Goal: Task Accomplishment & Management: Manage account settings

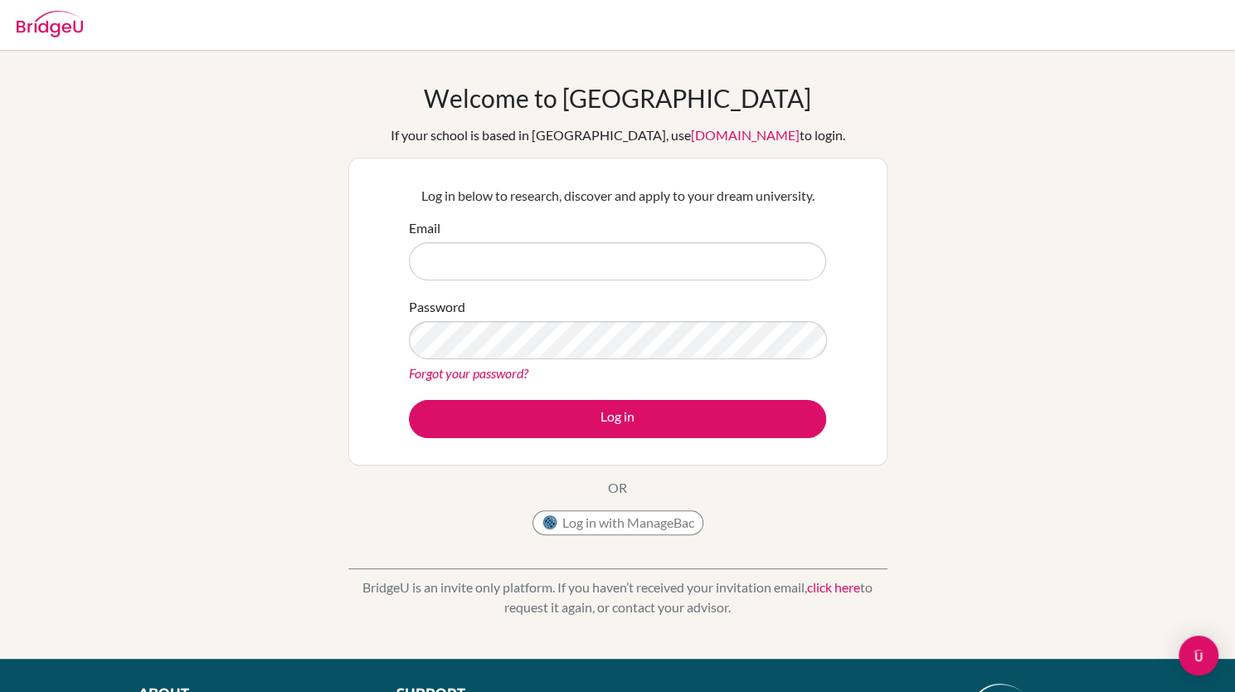
type input "[EMAIL_ADDRESS][DOMAIN_NAME]"
click at [595, 465] on div "Welcome to BridgeU If your school is based in China, use app.bridge-u.com.cn to…" at bounding box center [617, 313] width 539 height 461
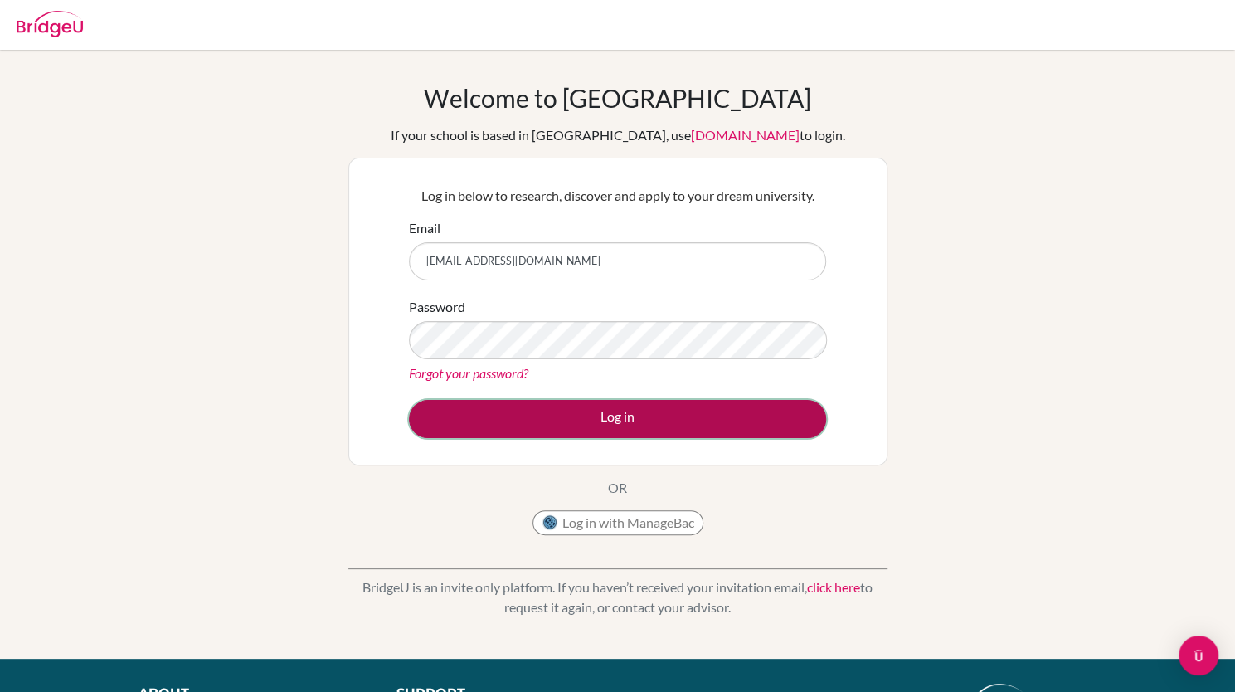
click at [626, 402] on button "Log in" at bounding box center [617, 419] width 417 height 38
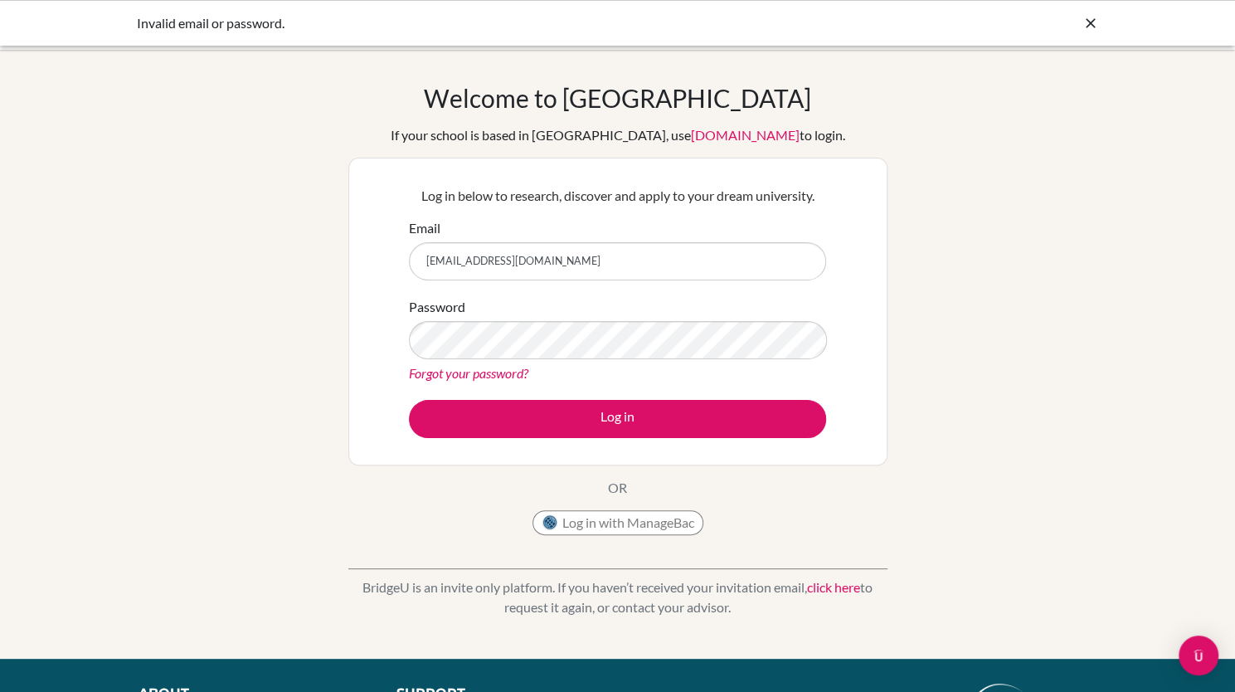
click at [1076, 18] on div "Invalid email or password." at bounding box center [618, 23] width 962 height 20
click at [1083, 19] on icon at bounding box center [1091, 23] width 17 height 17
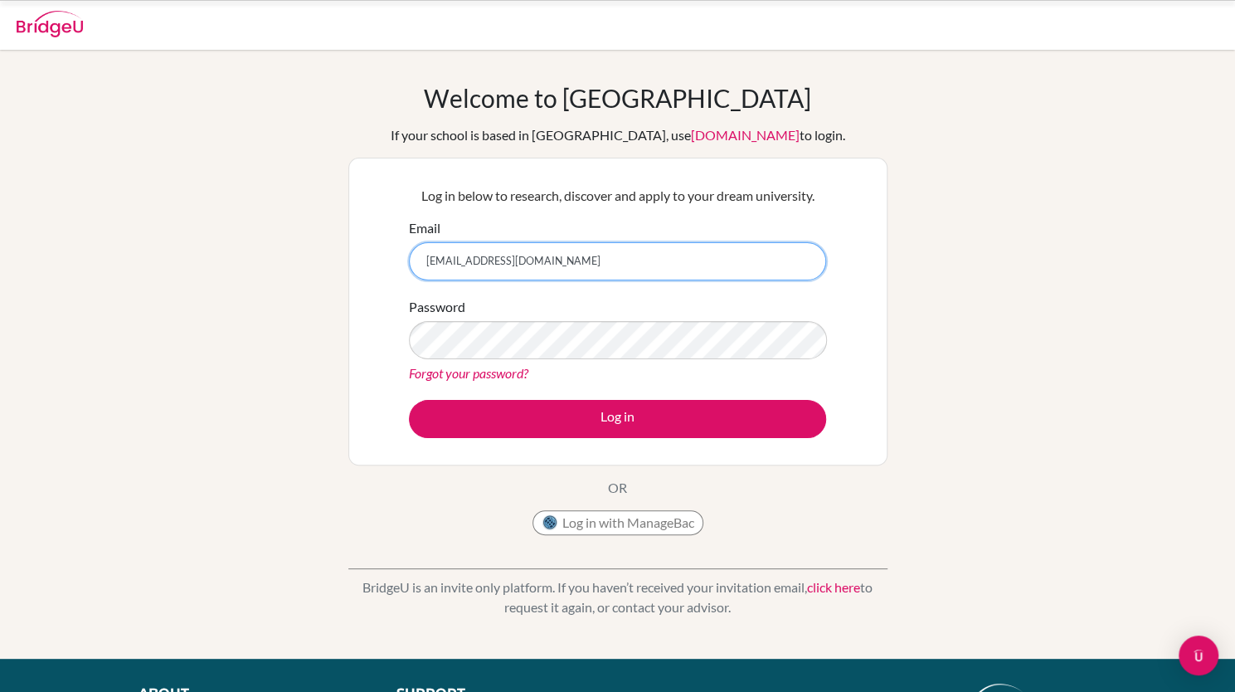
click at [529, 269] on input "yuraw@hiroshima-is.ac.jp" at bounding box center [617, 261] width 417 height 38
click at [437, 376] on link "Forgot your password?" at bounding box center [468, 373] width 119 height 16
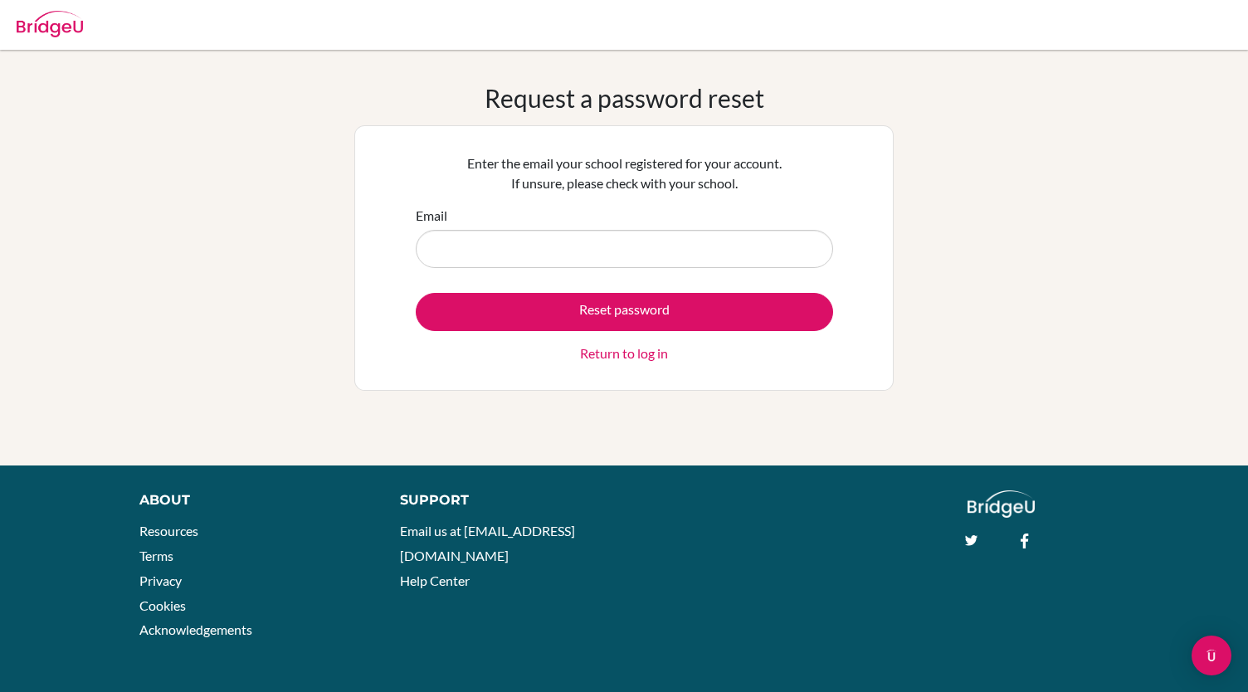
type input "[EMAIL_ADDRESS][DOMAIN_NAME]"
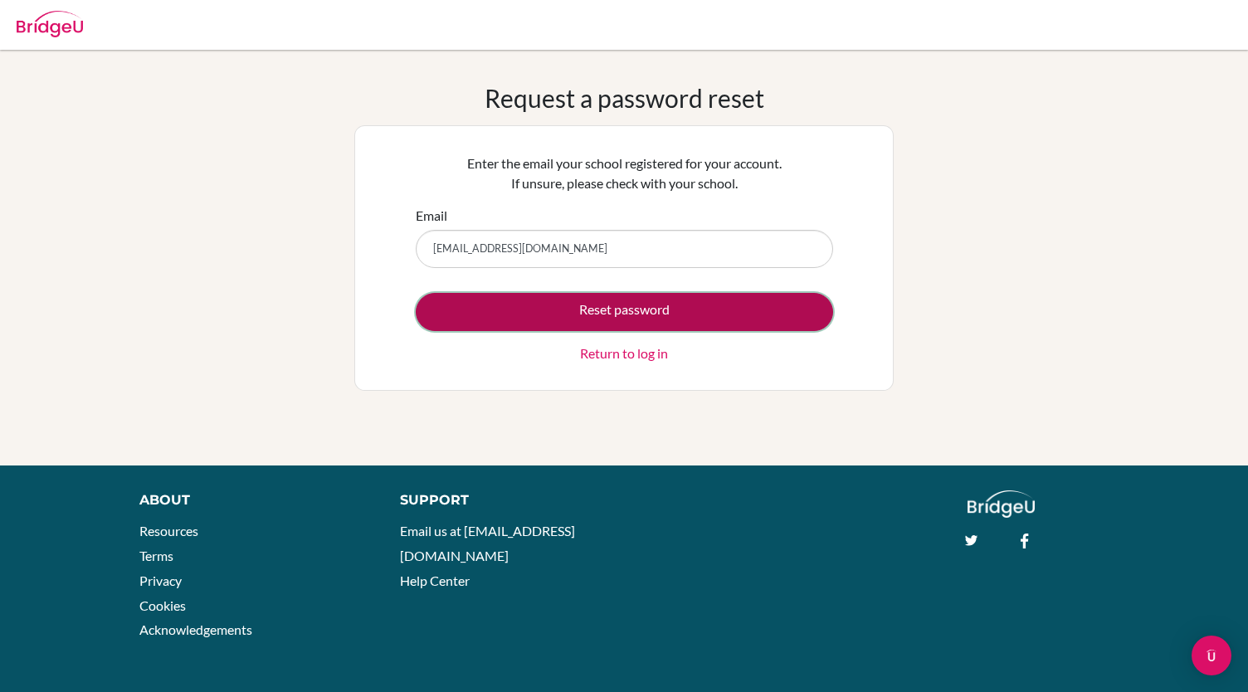
click at [505, 300] on button "Reset password" at bounding box center [624, 312] width 417 height 38
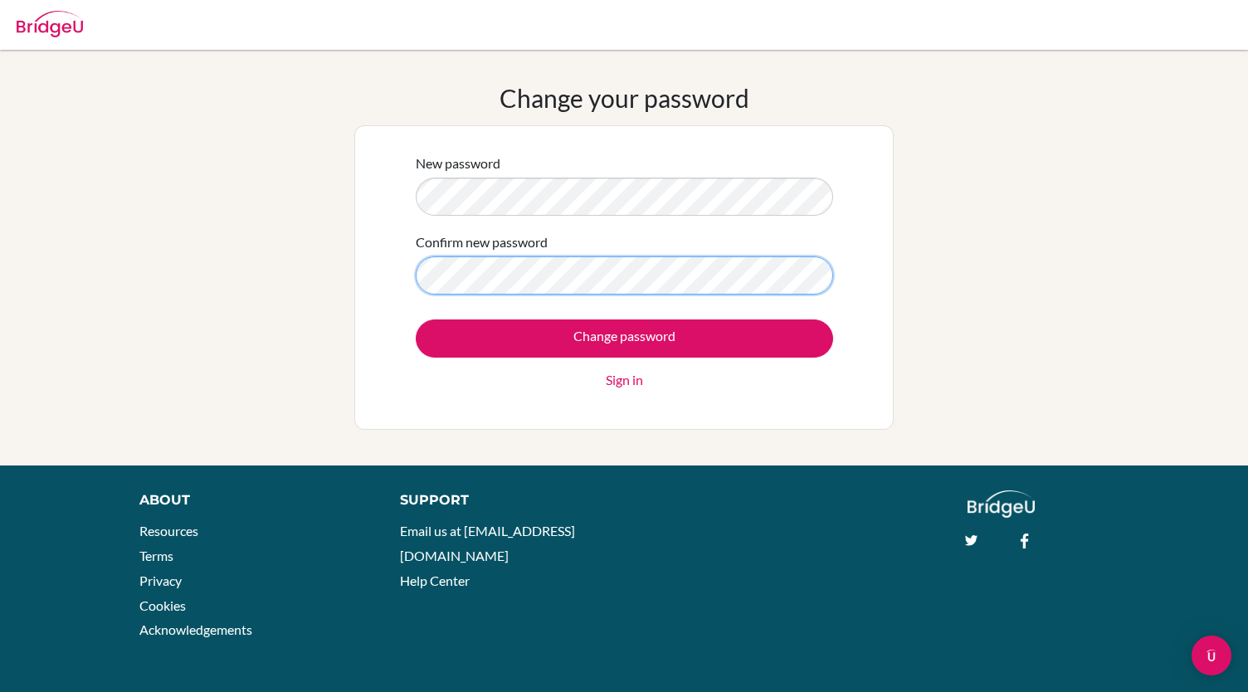
click at [416, 319] on input "Change password" at bounding box center [624, 338] width 417 height 38
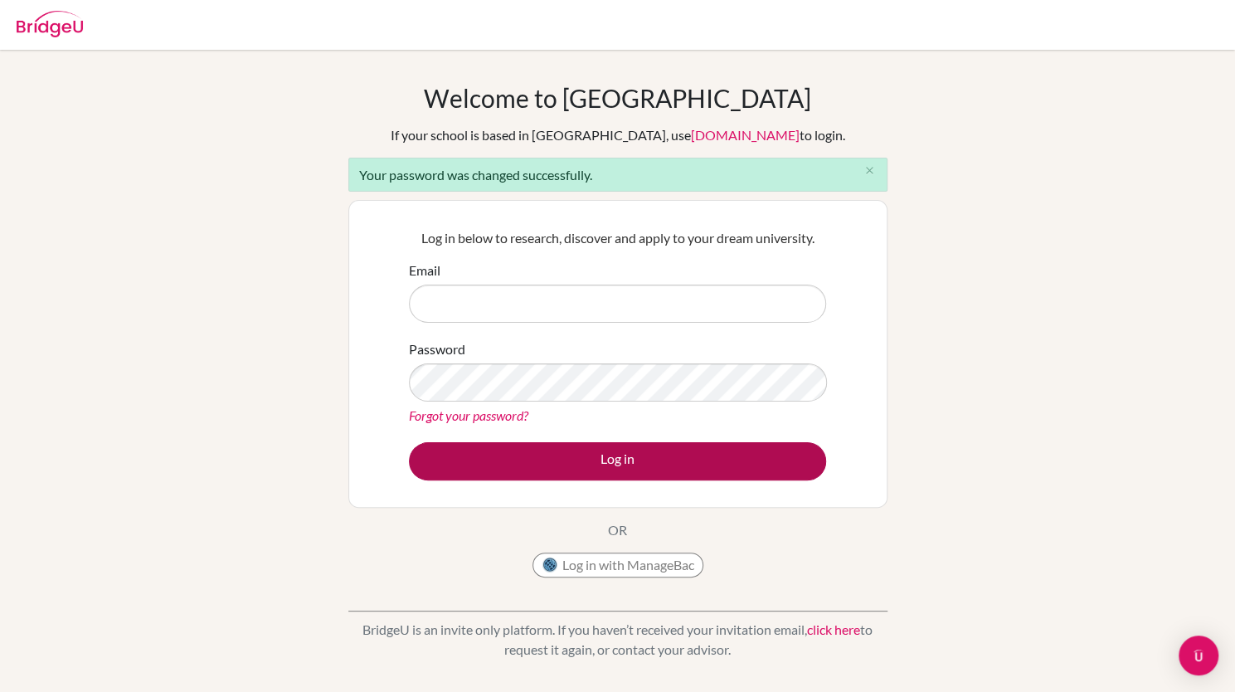
type input "[EMAIL_ADDRESS][DOMAIN_NAME]"
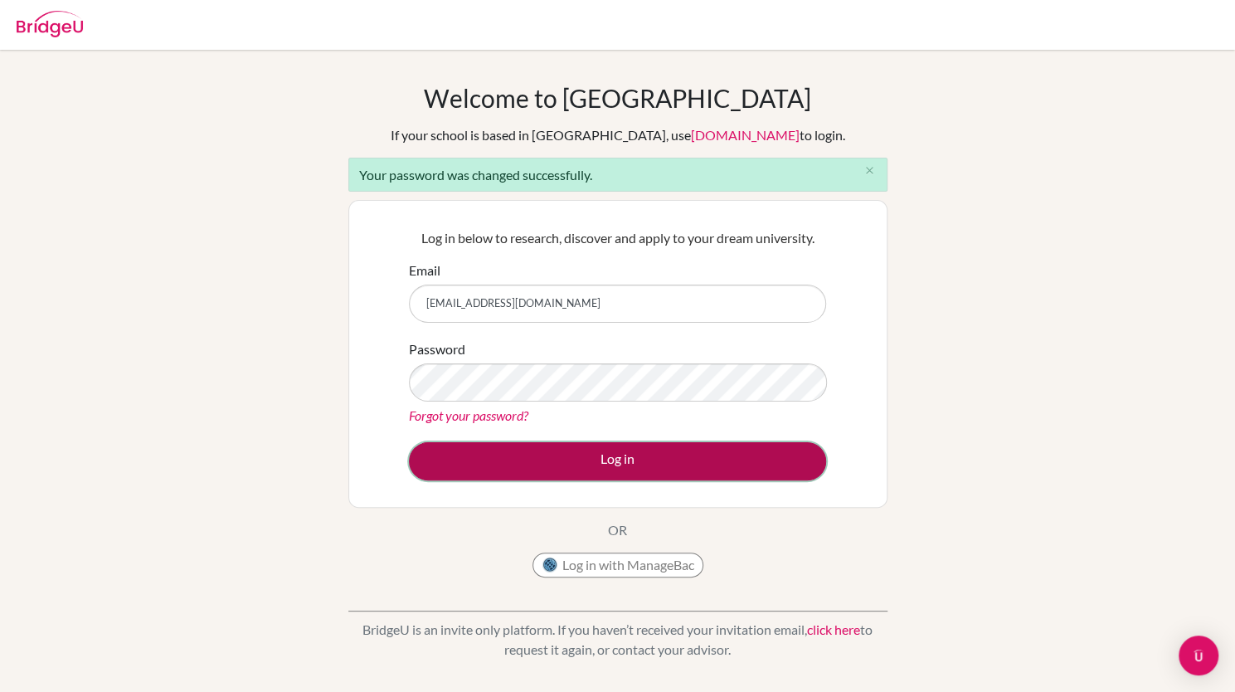
click at [485, 456] on button "Log in" at bounding box center [617, 461] width 417 height 38
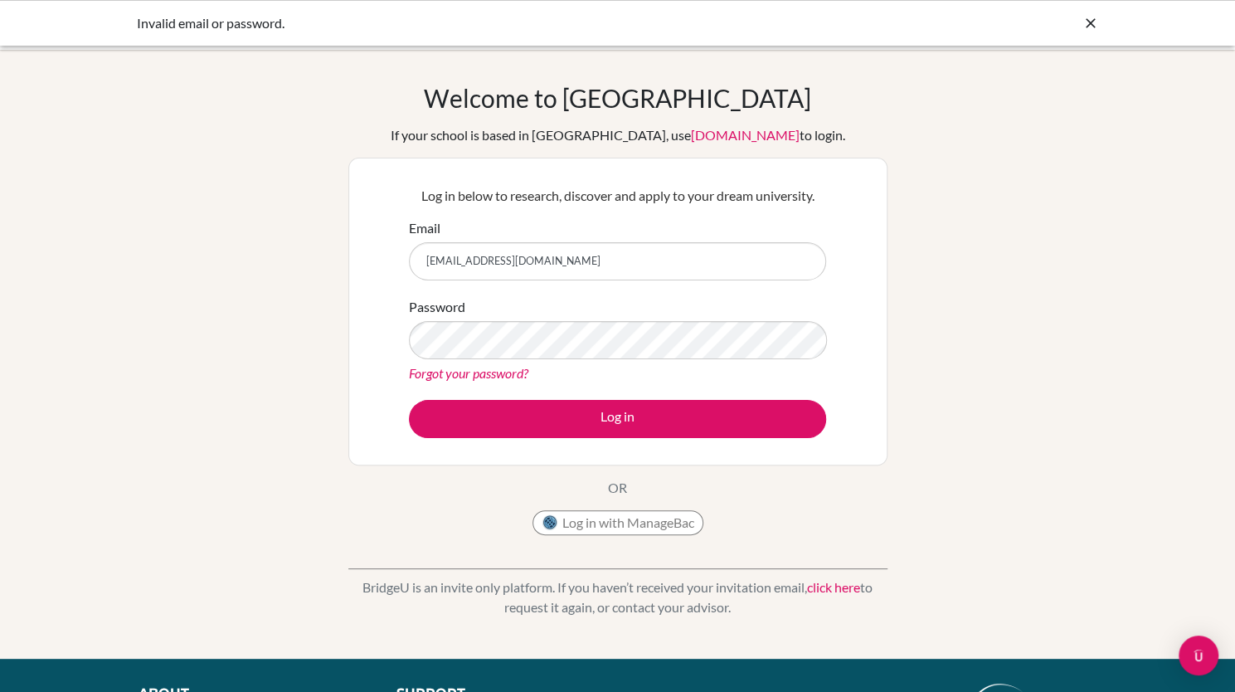
click at [409, 400] on button "Log in" at bounding box center [617, 419] width 417 height 38
